Goal: Information Seeking & Learning: Find specific page/section

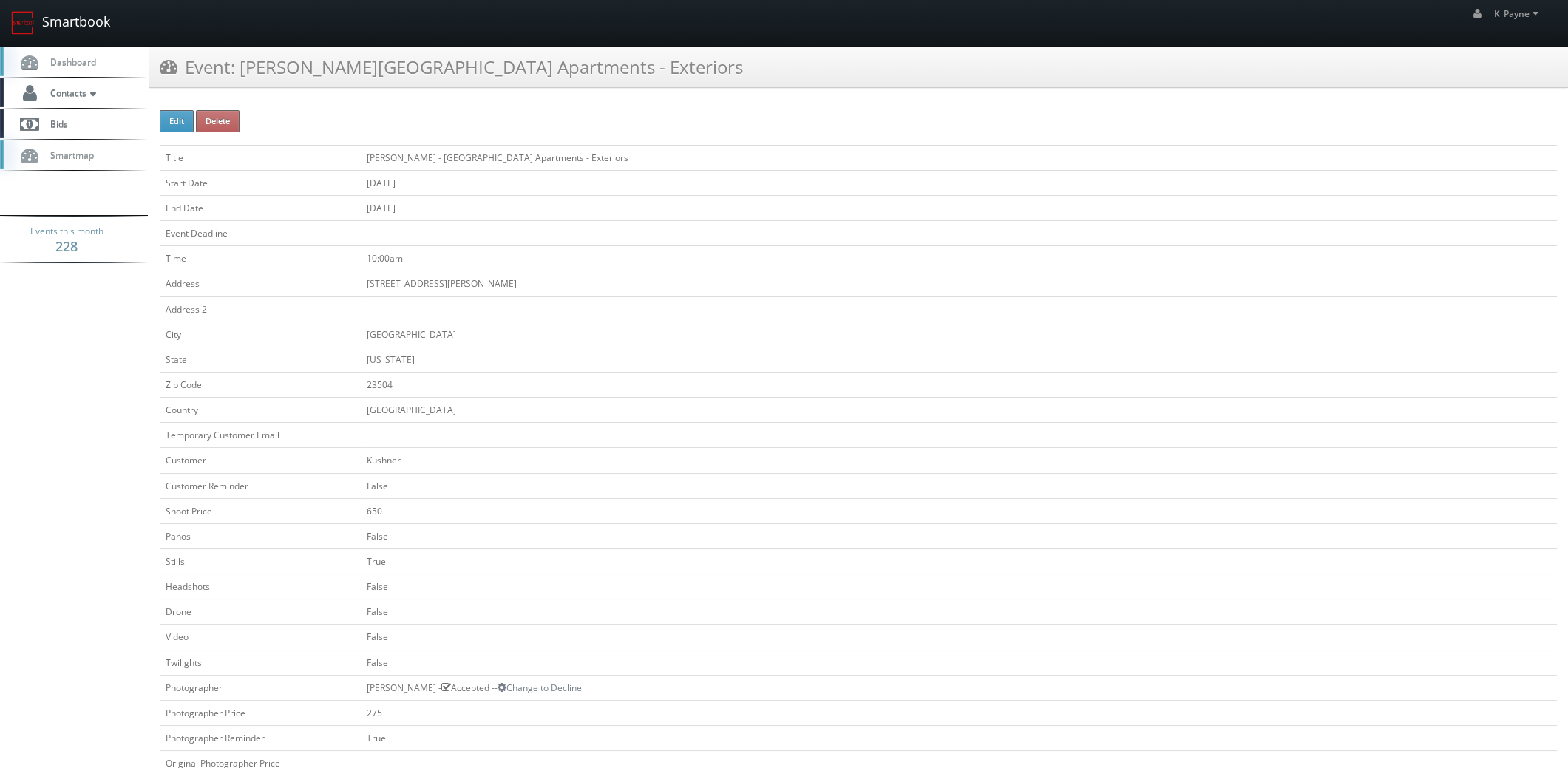
click at [73, 14] on link "Smartbook" at bounding box center [60, 23] width 121 height 46
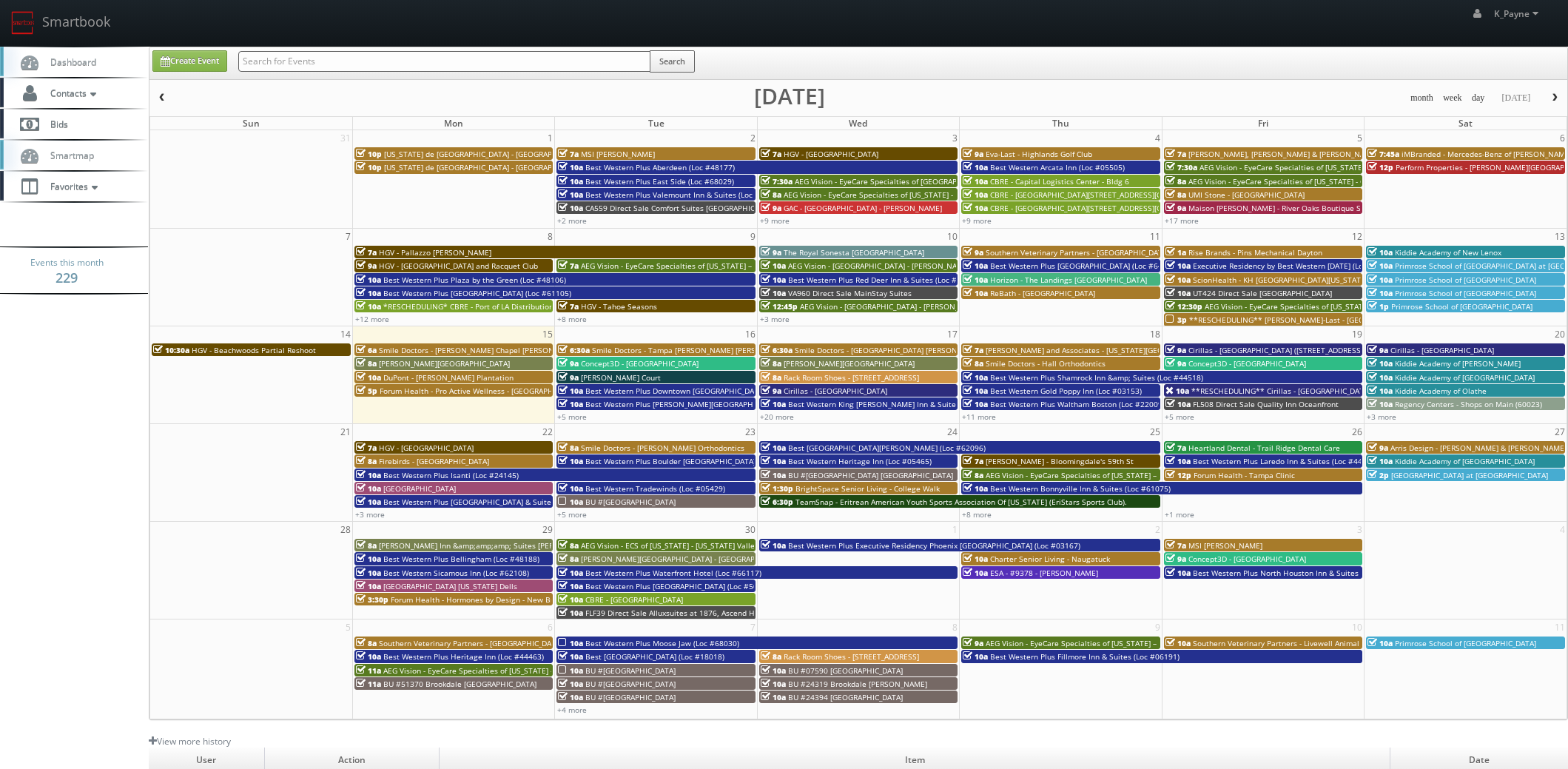
click at [340, 59] on input "text" at bounding box center [444, 61] width 412 height 21
type input "village green"
